Goal: Task Accomplishment & Management: Manage account settings

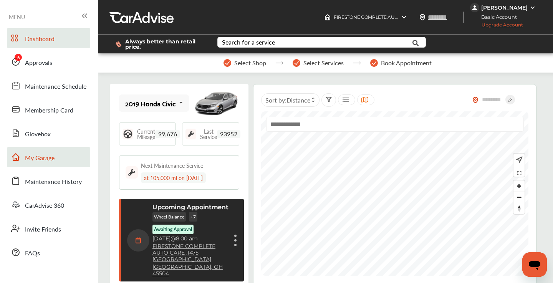
click at [53, 157] on span "My Garage" at bounding box center [40, 158] width 30 height 10
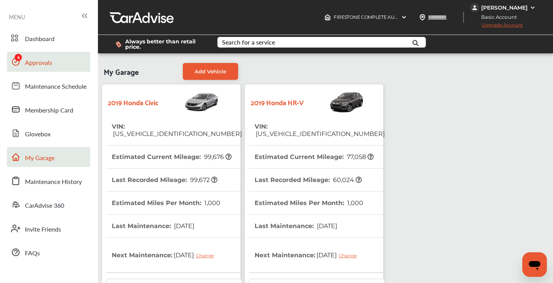
click at [52, 60] on link "Approvals" at bounding box center [48, 62] width 83 height 20
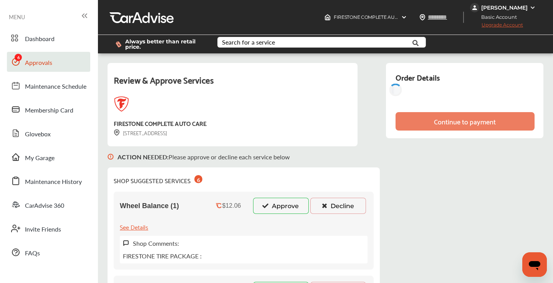
scroll to position [36, 0]
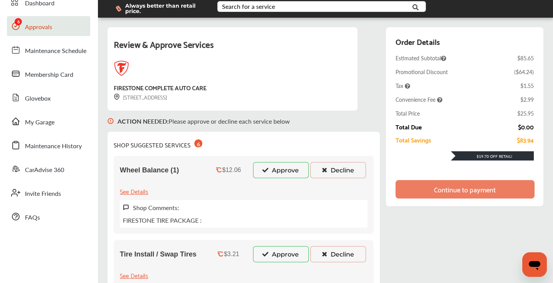
click at [345, 169] on button "Decline" at bounding box center [338, 170] width 56 height 16
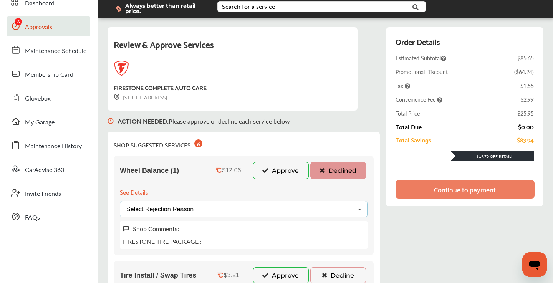
click at [312, 210] on div "Select Rejection Reason Price Not Required More Info Needed Other" at bounding box center [244, 209] width 248 height 17
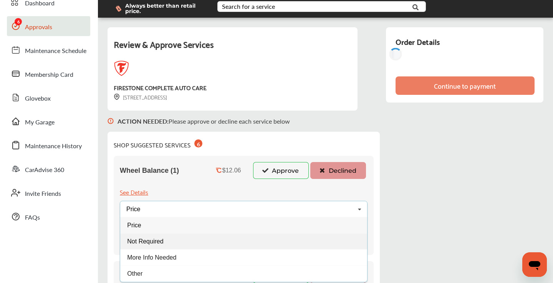
click at [237, 239] on div "Not Required" at bounding box center [243, 241] width 247 height 16
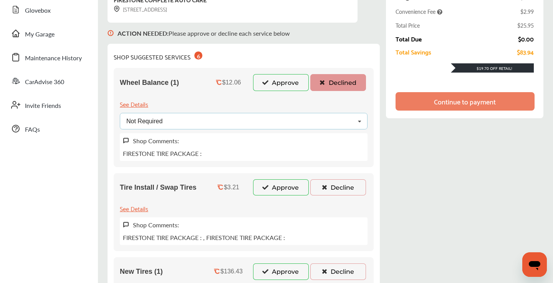
scroll to position [159, 0]
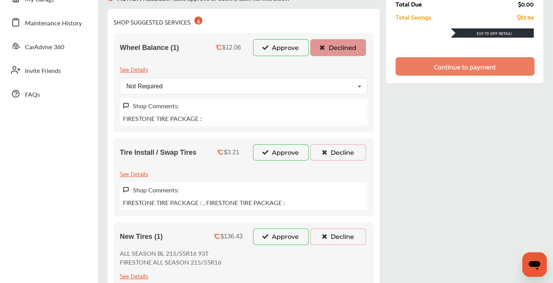
click at [338, 148] on button "Decline" at bounding box center [338, 152] width 56 height 16
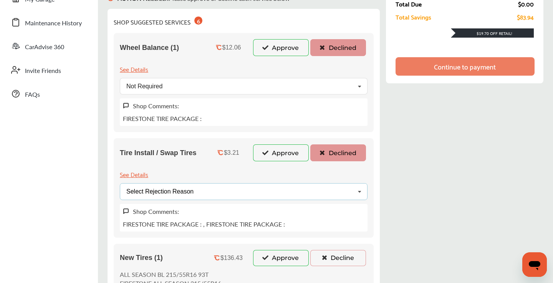
click at [288, 195] on div "Select Rejection Reason Price Not Required More Info Needed Other" at bounding box center [244, 191] width 248 height 17
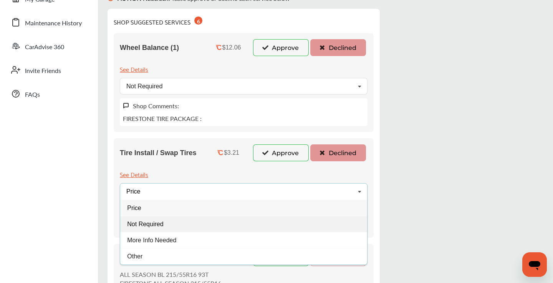
click at [204, 220] on div "Not Required" at bounding box center [243, 224] width 247 height 16
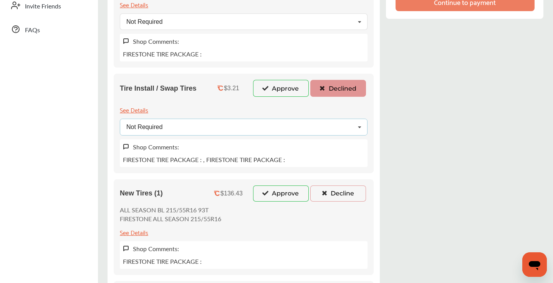
scroll to position [265, 0]
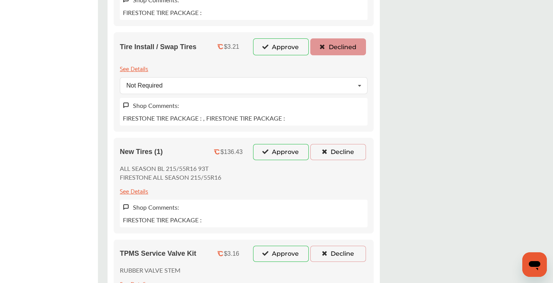
click at [327, 153] on icon at bounding box center [324, 151] width 7 height 5
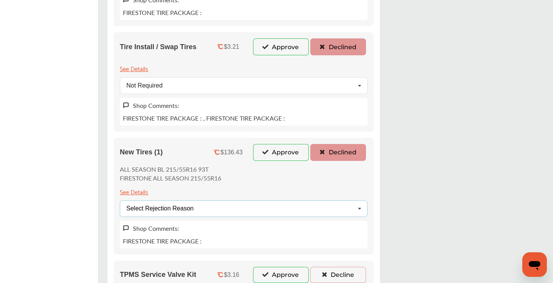
click at [281, 210] on div "Select Rejection Reason Price Not Required More Info Needed Other" at bounding box center [244, 209] width 248 height 17
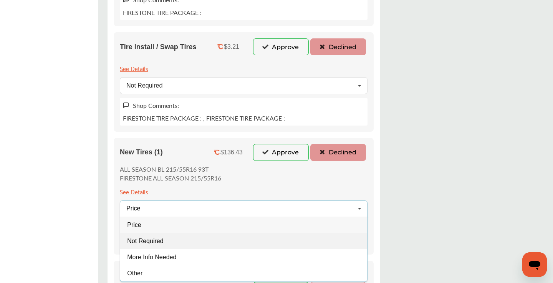
click at [196, 237] on div "Not Required" at bounding box center [243, 241] width 247 height 16
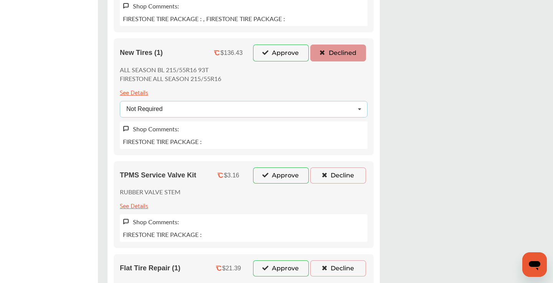
scroll to position [388, 0]
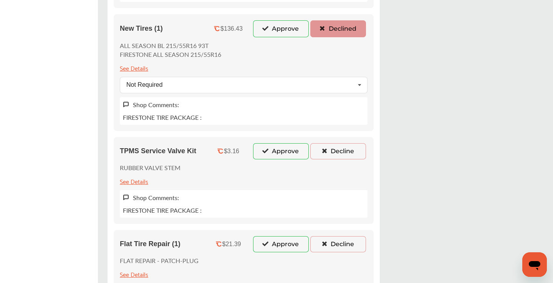
click at [333, 153] on button "Decline" at bounding box center [338, 151] width 56 height 16
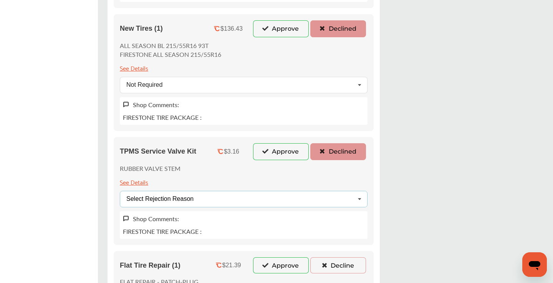
click at [206, 197] on div "Select Rejection Reason Price Not Required More Info Needed Other" at bounding box center [244, 199] width 248 height 17
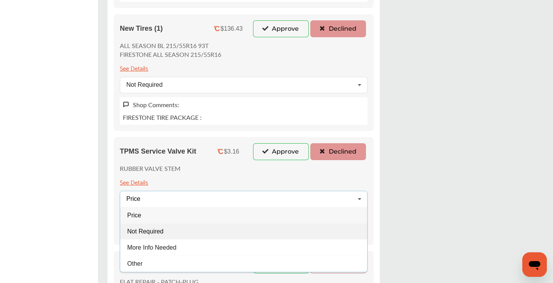
click at [143, 230] on span "Not Required" at bounding box center [145, 231] width 36 height 7
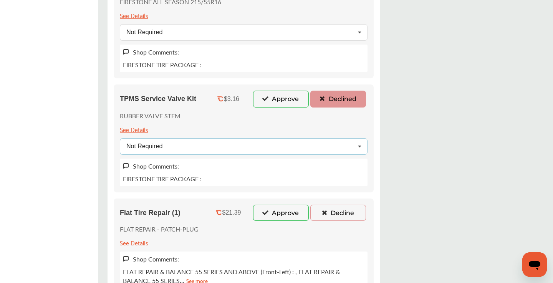
scroll to position [446, 0]
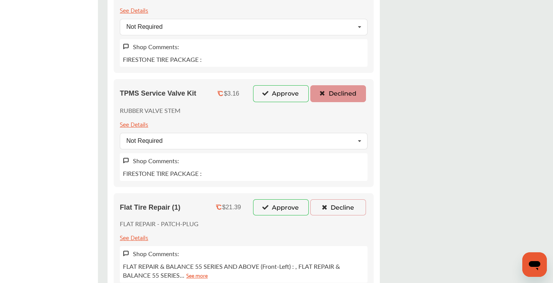
click at [328, 212] on button "Decline" at bounding box center [338, 207] width 56 height 16
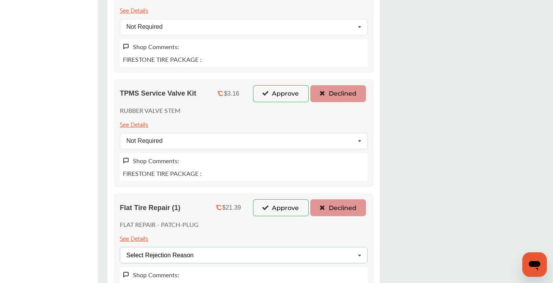
click at [239, 249] on div "Select Rejection Reason Price Not Required More Info Needed Other" at bounding box center [244, 255] width 248 height 17
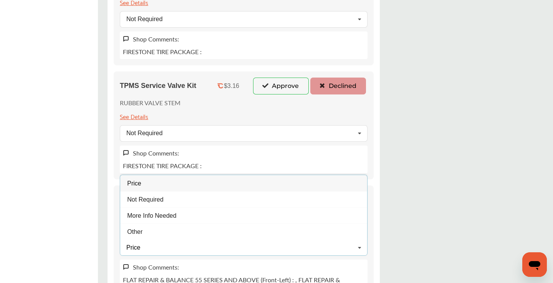
scroll to position [456, 0]
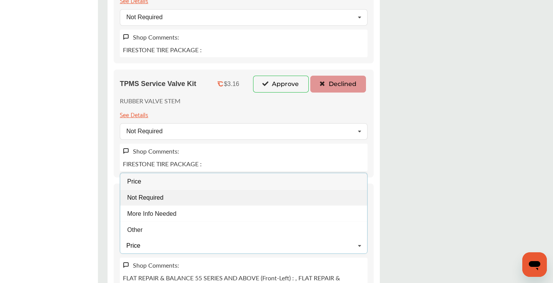
click at [206, 197] on div "Not Required" at bounding box center [243, 197] width 247 height 16
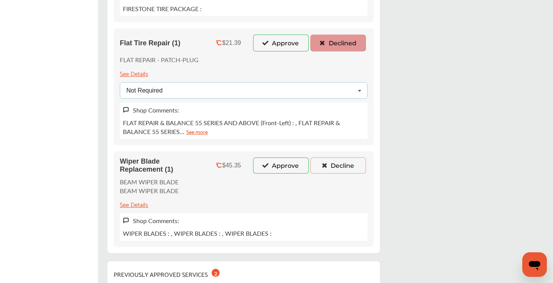
scroll to position [612, 0]
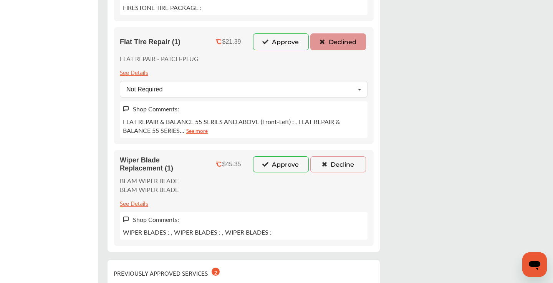
click at [342, 166] on button "Decline" at bounding box center [338, 164] width 56 height 16
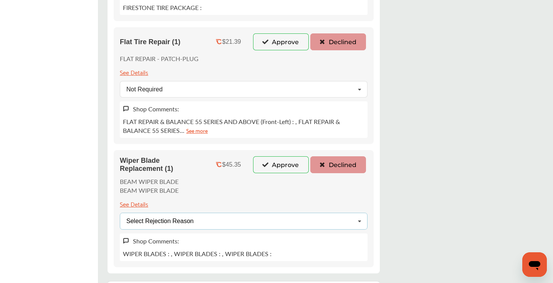
click at [234, 214] on div "Select Rejection Reason Price Not Required More Info Needed Other" at bounding box center [244, 221] width 248 height 17
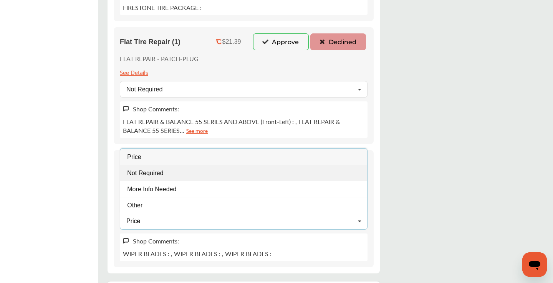
click at [172, 177] on div "Not Required" at bounding box center [243, 173] width 247 height 16
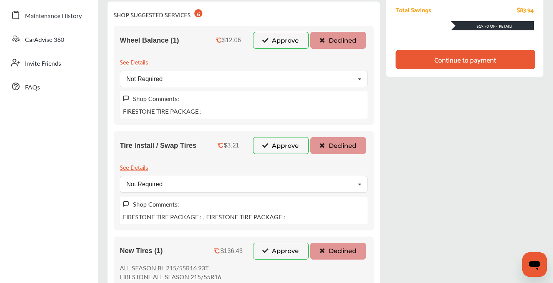
scroll to position [0, 0]
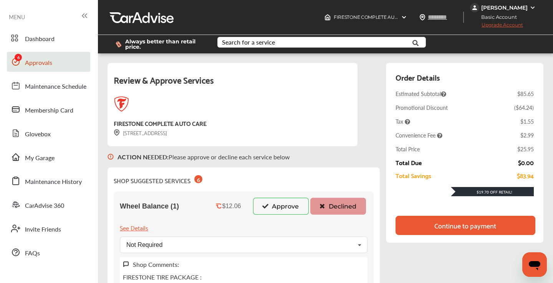
click at [426, 230] on div "Continue to payment" at bounding box center [466, 225] width 140 height 19
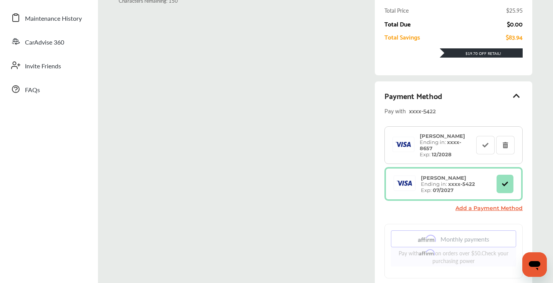
scroll to position [279, 0]
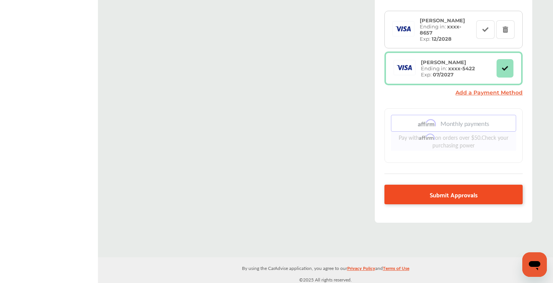
click at [426, 195] on link "Submit Approvals" at bounding box center [454, 195] width 138 height 20
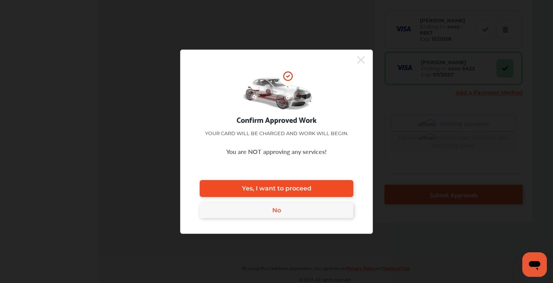
click at [318, 188] on link "Yes, I want to proceed" at bounding box center [277, 188] width 154 height 17
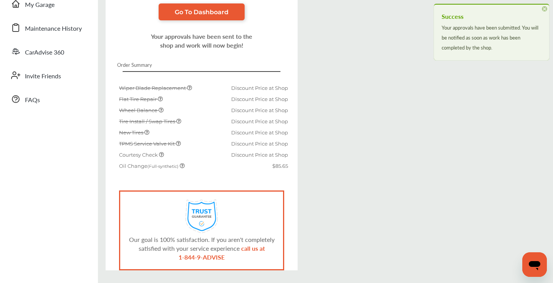
scroll to position [180, 0]
